Goal: Navigation & Orientation: Go to known website

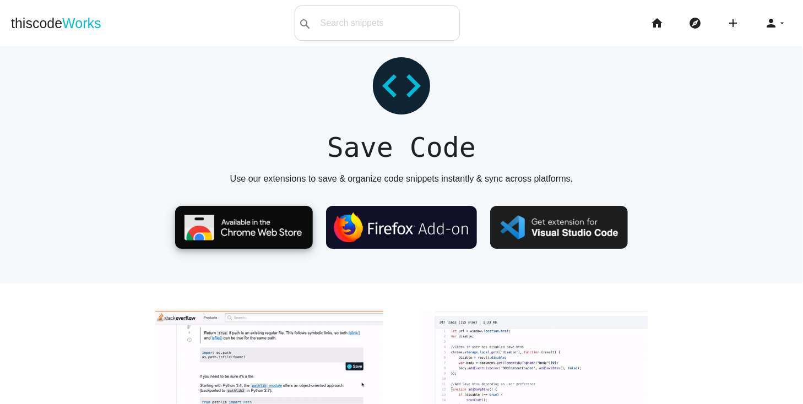
click at [245, 235] on img at bounding box center [244, 228] width 138 height 44
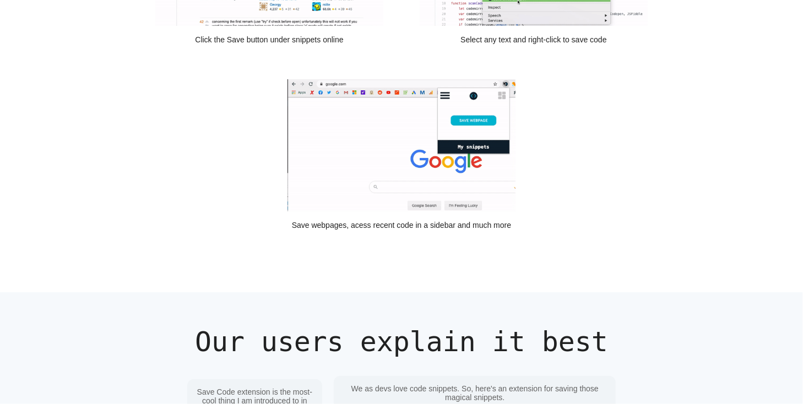
scroll to position [275, 0]
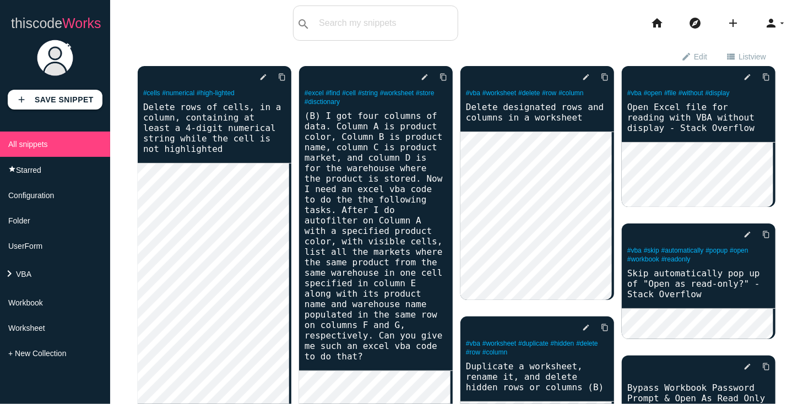
click at [70, 28] on span "Works" at bounding box center [81, 22] width 39 height 15
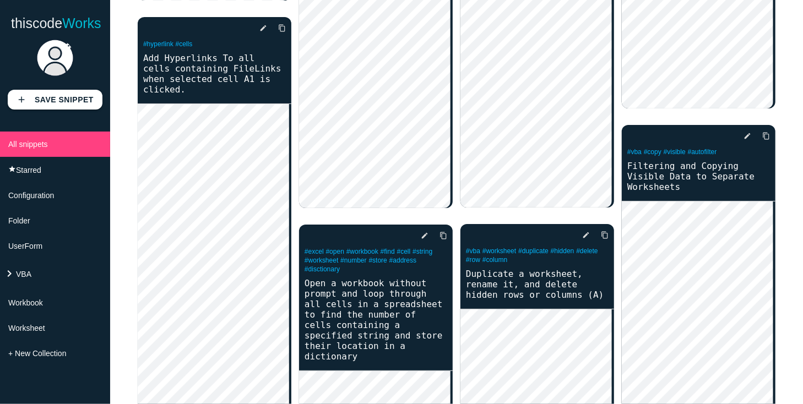
scroll to position [716, 0]
